Goal: Task Accomplishment & Management: Manage account settings

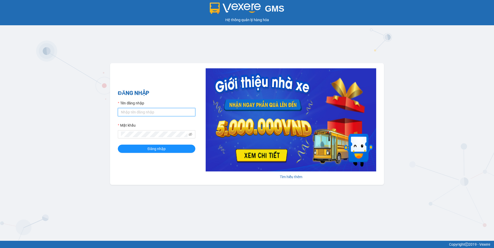
click at [163, 115] on input "Tên đăng nhập" at bounding box center [156, 112] width 77 height 8
click at [154, 152] on button "Đăng nhập" at bounding box center [156, 149] width 77 height 8
click at [118, 145] on button "Đăng nhập" at bounding box center [156, 149] width 77 height 8
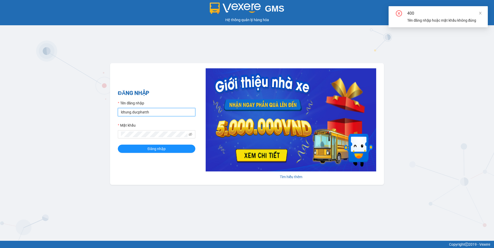
click at [158, 113] on input "ldtung.ducphatth" at bounding box center [156, 112] width 77 height 8
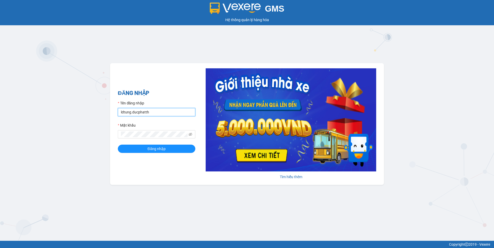
click at [161, 113] on input "ldtung.ducphatth" at bounding box center [156, 112] width 77 height 8
type input "l"
click at [189, 134] on icon "eye-invisible" at bounding box center [191, 135] width 4 height 4
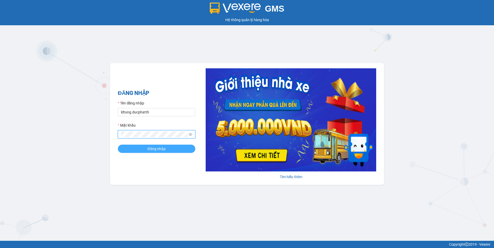
click at [161, 146] on span "Đăng nhập" at bounding box center [156, 149] width 18 height 6
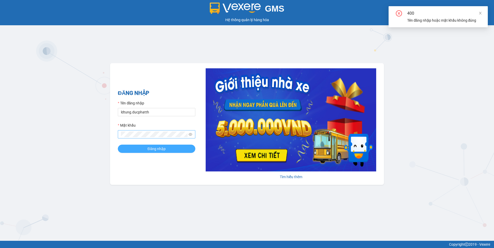
click at [160, 147] on span "Đăng nhập" at bounding box center [156, 149] width 18 height 6
click at [160, 147] on span "Đăng nhập" at bounding box center [159, 149] width 18 height 6
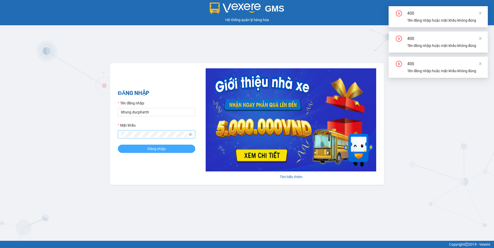
click at [160, 147] on span "Đăng nhập" at bounding box center [156, 149] width 18 height 6
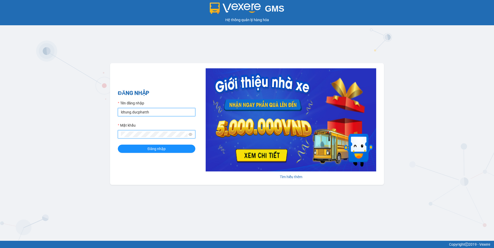
click at [160, 108] on input "ldtung.ducphatth" at bounding box center [156, 112] width 77 height 8
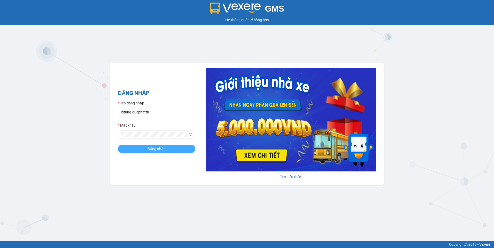
click at [154, 149] on span "Đăng nhập" at bounding box center [156, 149] width 18 height 6
click at [145, 148] on button "Đăng nhập" at bounding box center [156, 149] width 77 height 8
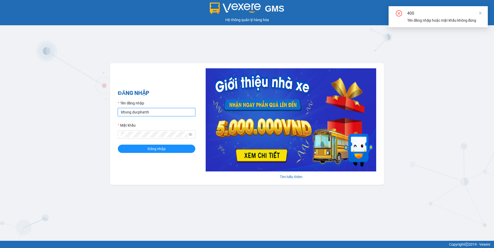
click at [166, 114] on input "ldtung.ducphatth" at bounding box center [156, 112] width 77 height 8
click at [150, 151] on span "Đăng nhập" at bounding box center [156, 149] width 18 height 6
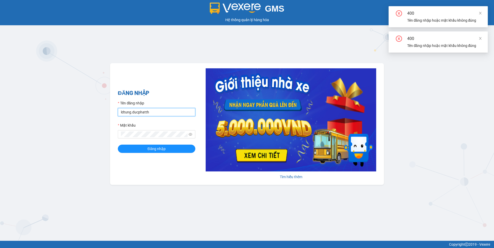
click at [154, 112] on input "ldtung.ducphatth" at bounding box center [156, 112] width 77 height 8
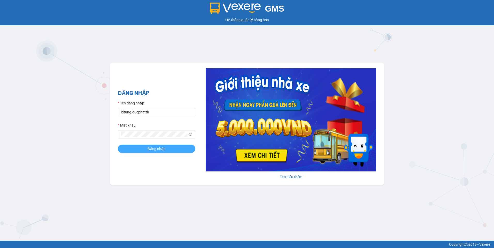
click at [181, 151] on button "Đăng nhập" at bounding box center [156, 149] width 77 height 8
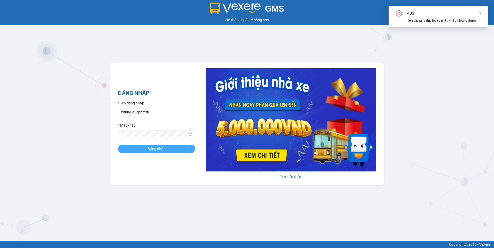
click at [150, 148] on span "Đăng nhập" at bounding box center [156, 149] width 18 height 6
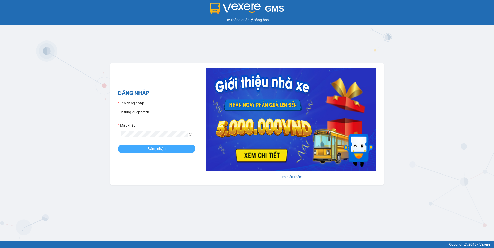
click at [154, 151] on span "Đăng nhập" at bounding box center [156, 149] width 18 height 6
click at [154, 113] on input "ldtung.ducphatth" at bounding box center [156, 112] width 77 height 8
drag, startPoint x: 154, startPoint y: 113, endPoint x: 92, endPoint y: 126, distance: 63.9
click at [92, 126] on div "GMS Hệ thống quản lý hàng hóa ĐĂNG NHẬP Tên đăng nhập ldtung.ducphatth Mật khẩu…" at bounding box center [247, 120] width 494 height 241
click at [164, 114] on input "ldtung.ducphatth" at bounding box center [156, 112] width 77 height 8
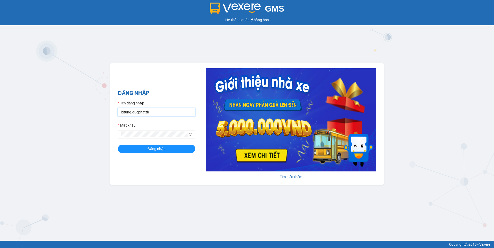
type input "ldtung.ducphatth"
click at [118, 145] on button "Đăng nhập" at bounding box center [156, 149] width 77 height 8
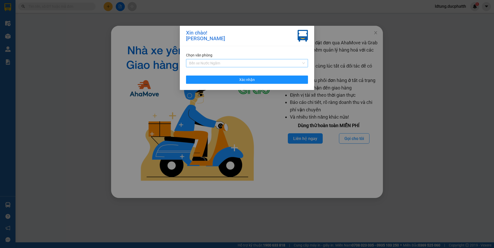
click at [216, 63] on span "Bến xe Nước Ngầm" at bounding box center [247, 63] width 116 height 8
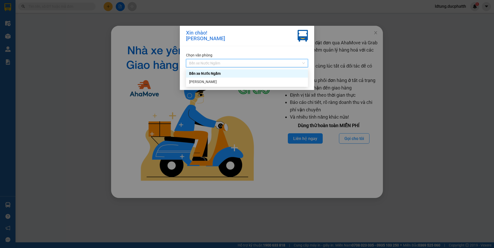
click at [216, 74] on div "Bến xe Nước Ngầm" at bounding box center [247, 74] width 116 height 6
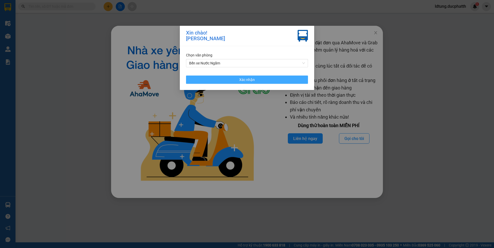
click at [220, 76] on button "Xác nhận" at bounding box center [247, 80] width 122 height 8
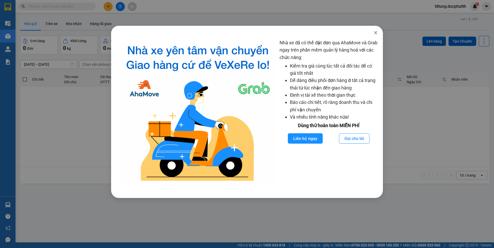
click at [374, 34] on icon "close" at bounding box center [376, 33] width 4 height 4
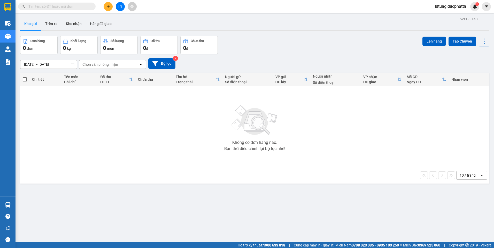
click at [88, 5] on input "text" at bounding box center [58, 7] width 61 height 6
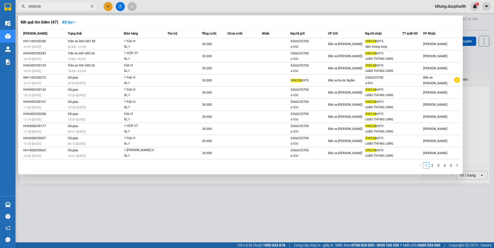
type input "098338"
click at [40, 214] on div at bounding box center [247, 124] width 494 height 248
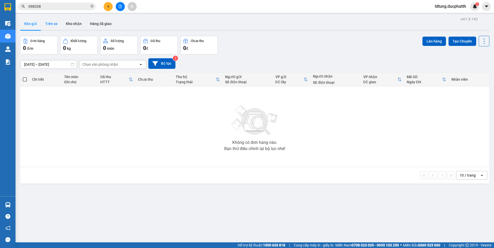
click at [50, 21] on button "Trên xe" at bounding box center [51, 24] width 21 height 12
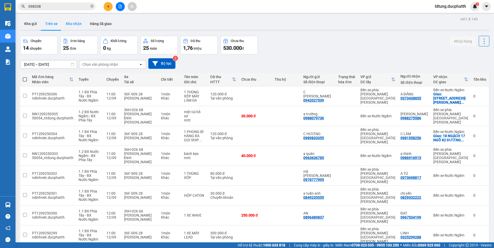
click at [75, 22] on button "Kho nhận" at bounding box center [74, 24] width 24 height 12
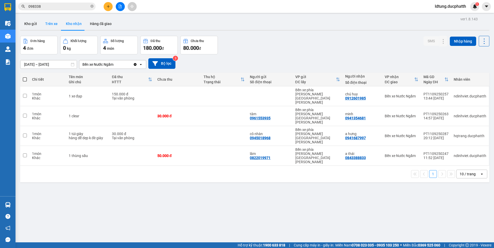
click at [49, 26] on button "Trên xe" at bounding box center [51, 24] width 21 height 12
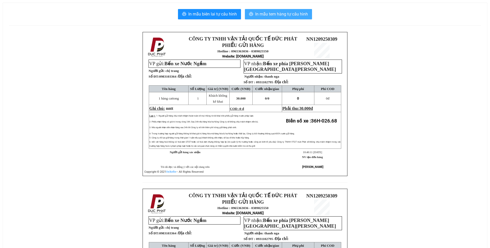
click at [273, 16] on span "In mẫu tem hàng tự cấu hình" at bounding box center [281, 14] width 53 height 6
click at [293, 17] on span "In mẫu tem hàng tự cấu hình" at bounding box center [281, 14] width 53 height 6
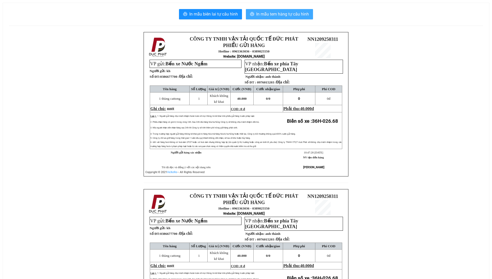
click at [280, 10] on button "In mẫu tem hàng tự cấu hình" at bounding box center [279, 14] width 67 height 10
click at [392, 64] on div "CÔNG TY TNHH VẬN TẢI QUỐC TẾ ĐỨC PHÁT PHIẾU GỬI HÀNG Hotline : 0965363036 - 038…" at bounding box center [246, 189] width 474 height 314
click at [382, 34] on div "CÔNG TY TNHH VẬN TẢI QUỐC TẾ ĐỨC PHÁT PHIẾU GỬI HÀNG Hotline : 0965363036 - 038…" at bounding box center [246, 189] width 474 height 314
click at [380, 37] on div "CÔNG TY TNHH VẬN TẢI QUỐC TẾ ĐỨC PHÁT PHIẾU GỬI HÀNG Hotline : 0965363036 - 038…" at bounding box center [246, 189] width 474 height 314
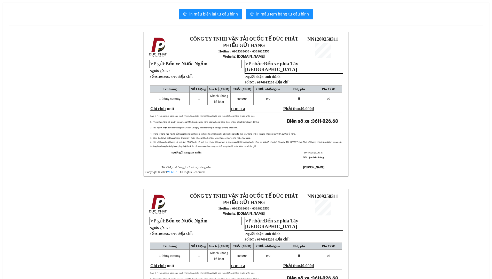
click at [339, 260] on td "0 đ" at bounding box center [328, 255] width 27 height 13
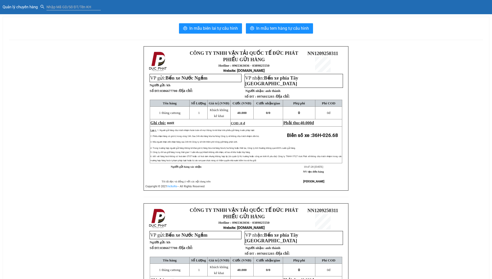
click at [10, 8] on span "Quản lý chuyến hàng" at bounding box center [22, 7] width 38 height 5
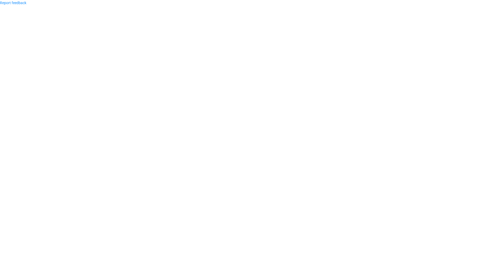
click at [465, 36] on body "Report feedback" at bounding box center [248, 139] width 496 height 279
